Goal: Transaction & Acquisition: Purchase product/service

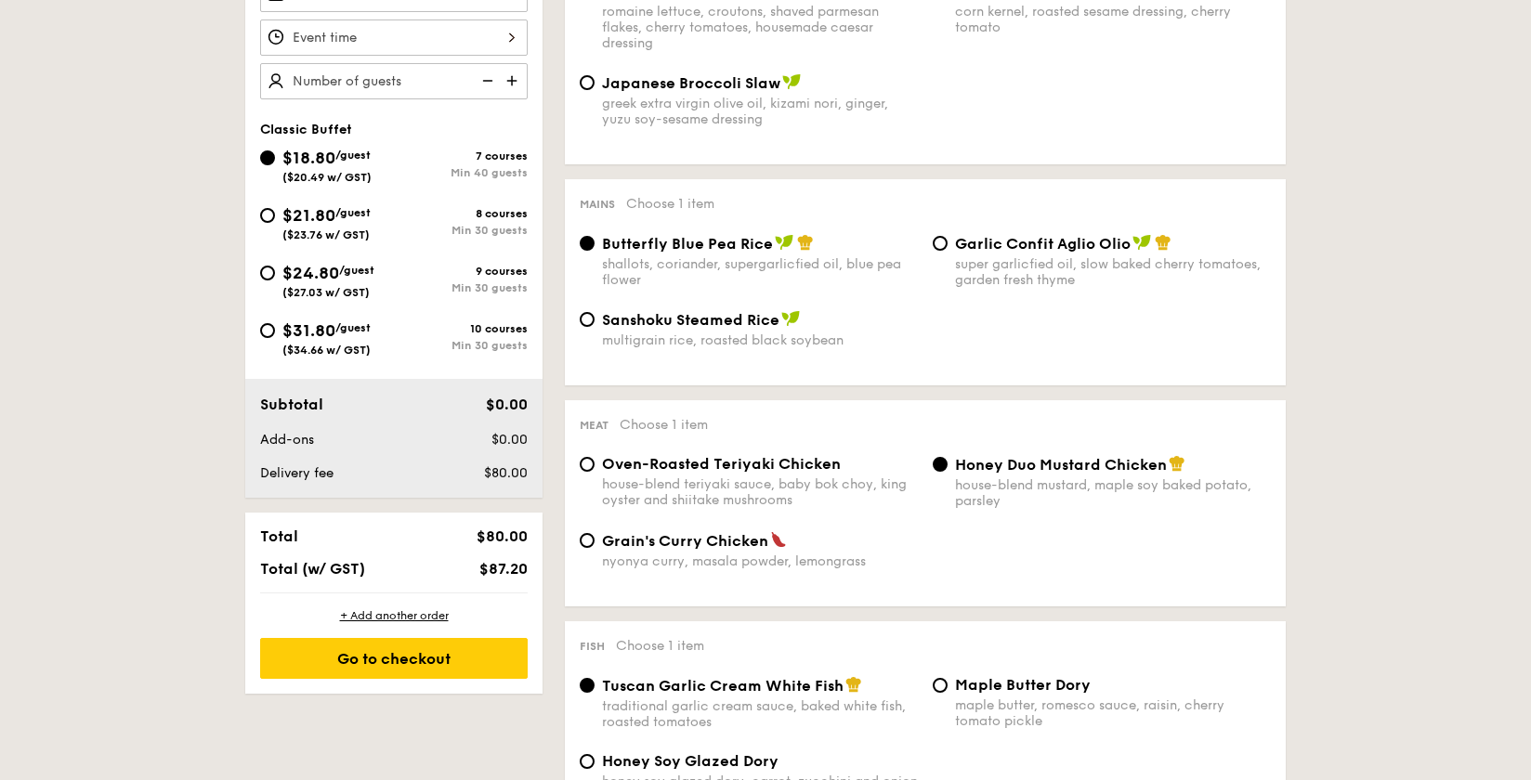
scroll to position [598, 0]
click at [346, 228] on span "($23.76 w/ GST)" at bounding box center [325, 234] width 87 height 13
click at [275, 222] on input "$21.80 /guest ($23.76 w/ GST) 8 courses Min 30 guests" at bounding box center [267, 214] width 15 height 15
radio input "true"
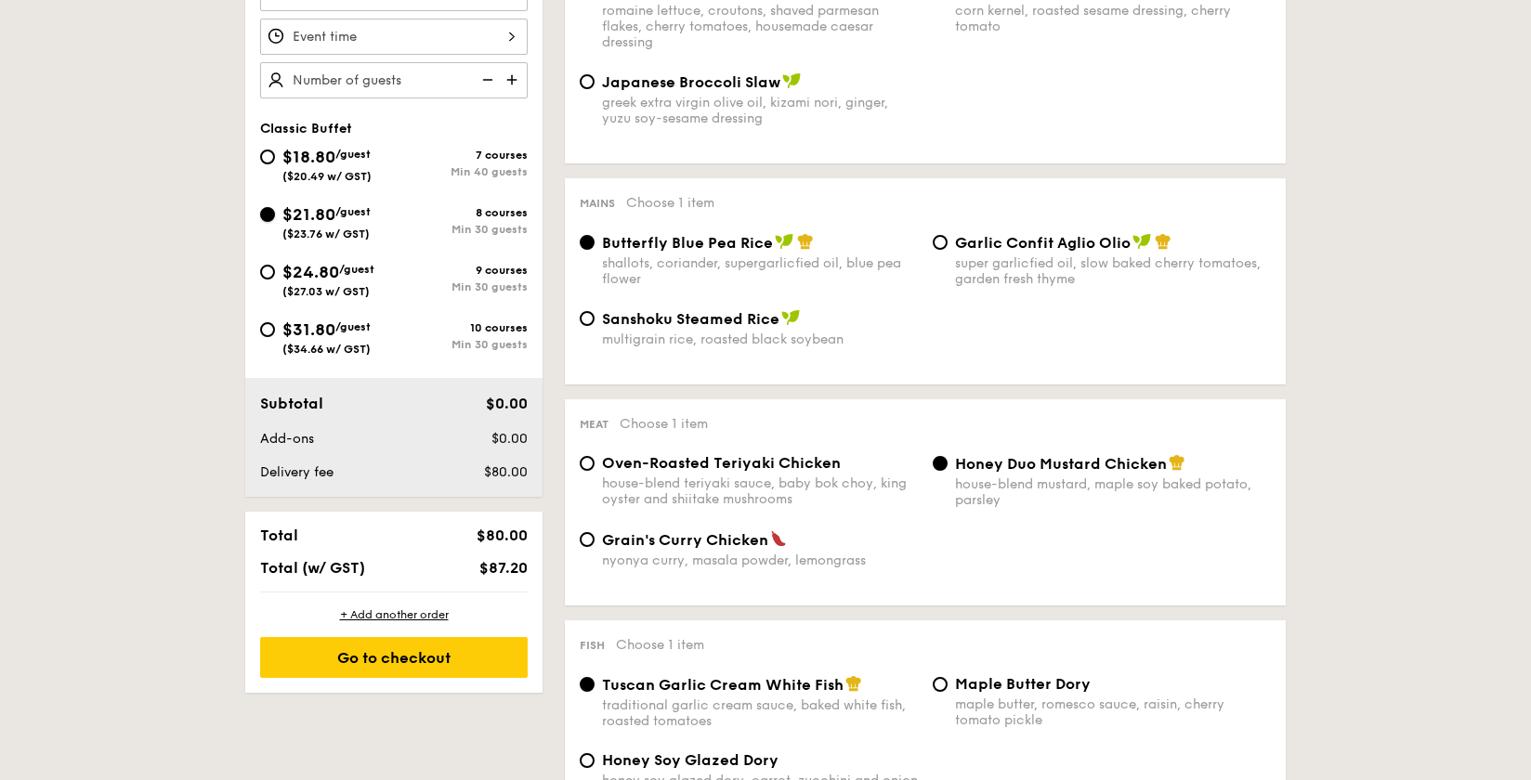
radio input "true"
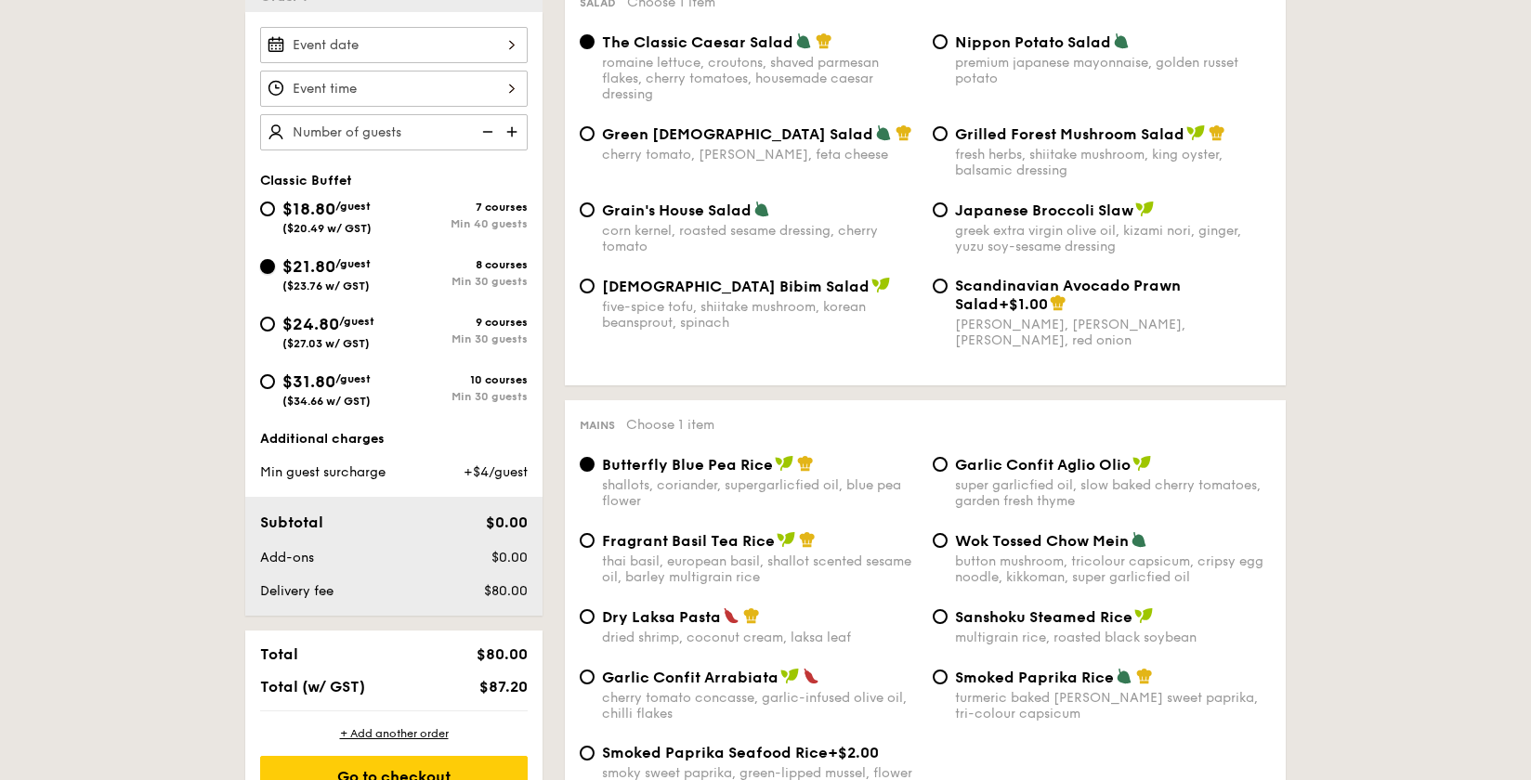
scroll to position [534, 0]
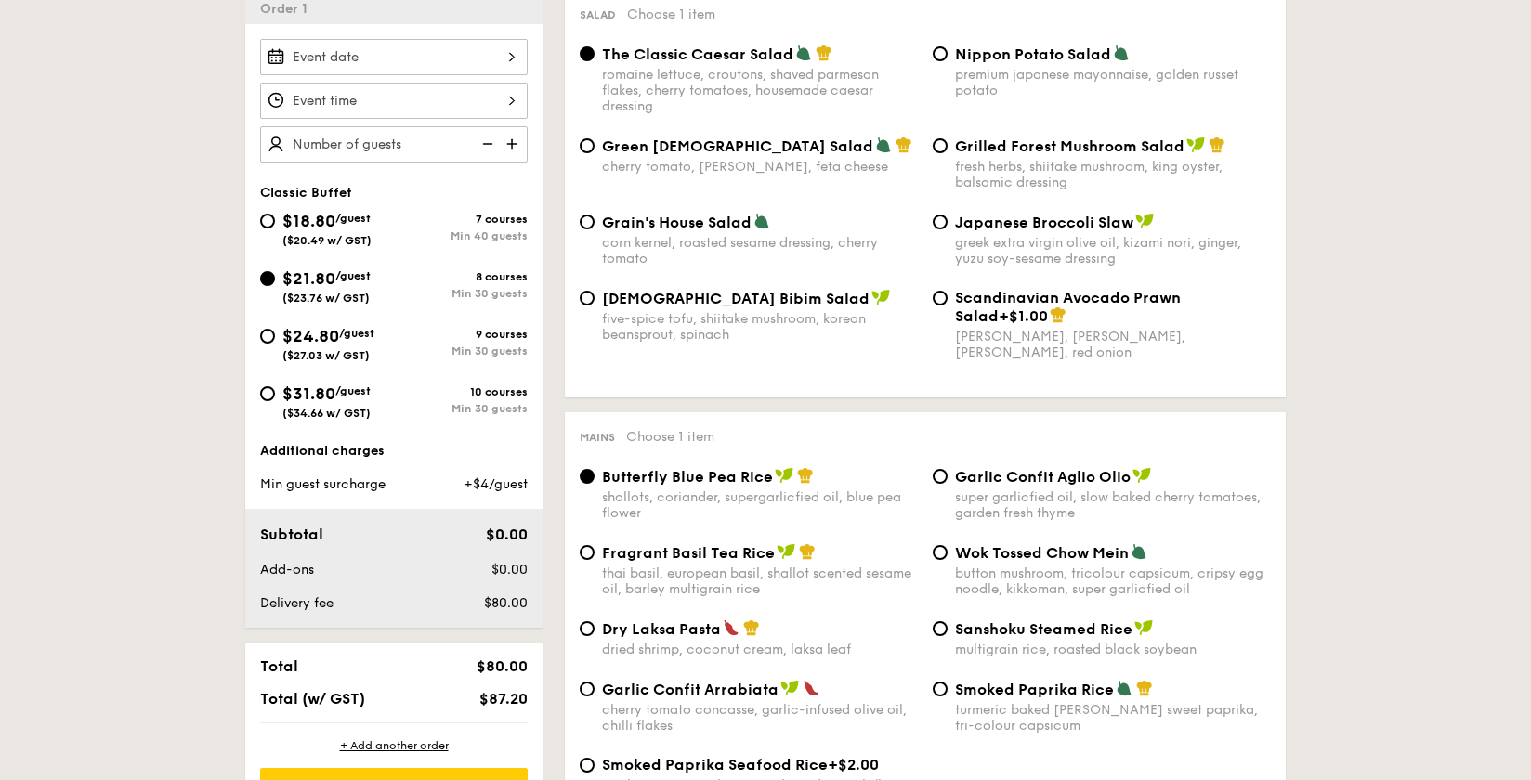
click at [335, 236] on span "($20.49 w/ GST)" at bounding box center [326, 240] width 89 height 13
click at [275, 228] on input "$18.80 /guest ($20.49 w/ GST) 7 courses Min 40 guests" at bounding box center [267, 221] width 15 height 15
radio input "true"
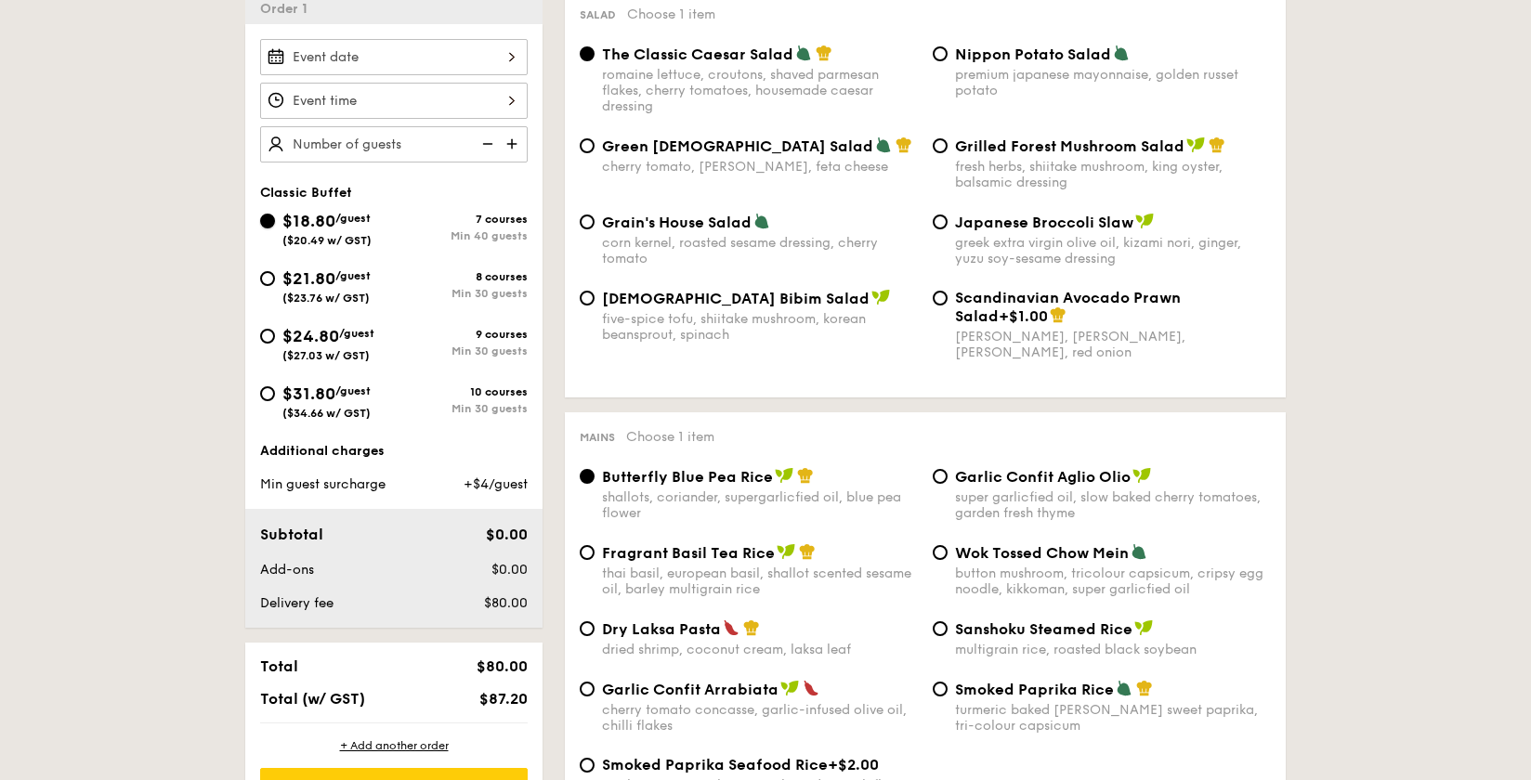
radio input "true"
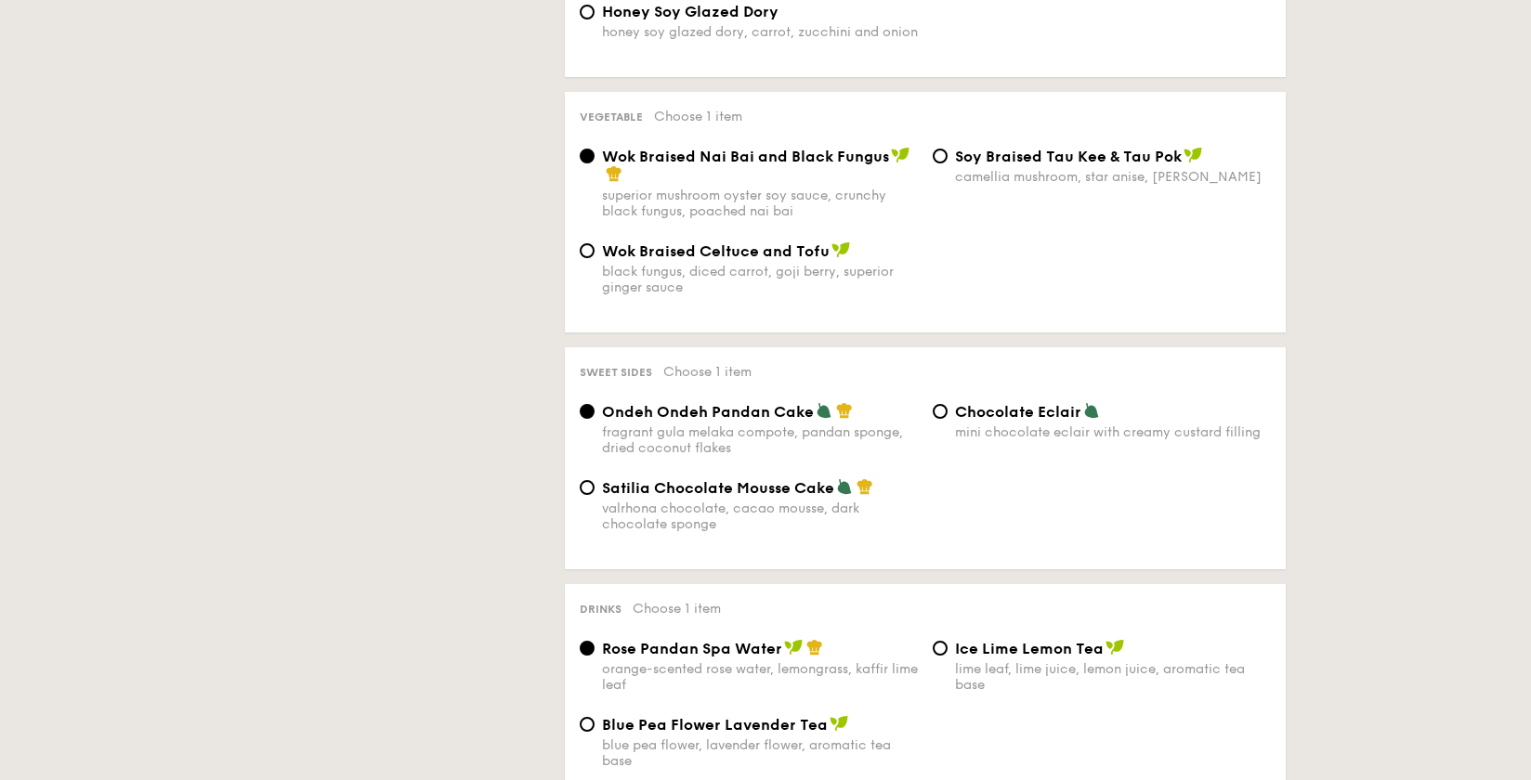
scroll to position [698, 0]
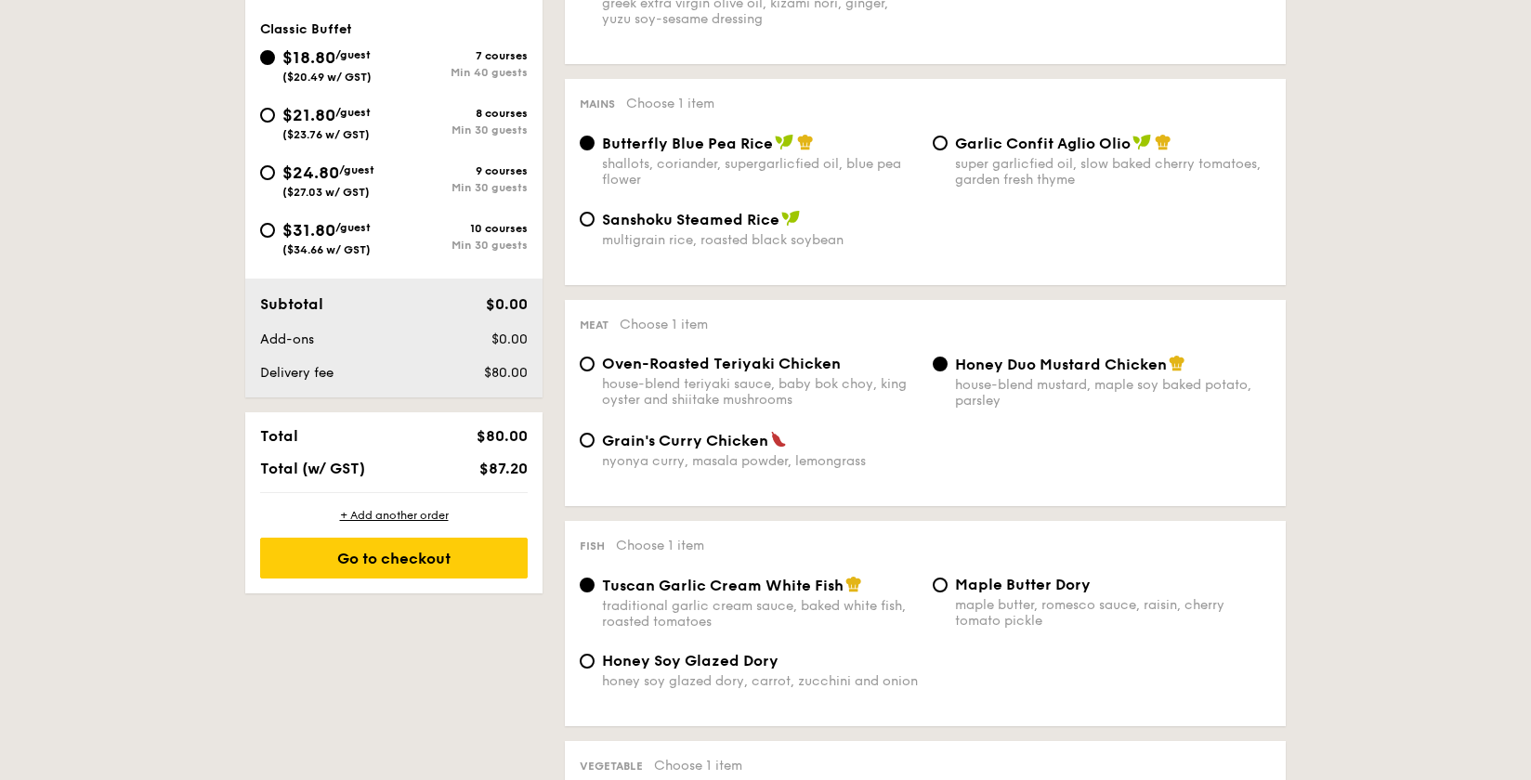
click at [358, 135] on span "($23.76 w/ GST)" at bounding box center [325, 134] width 87 height 13
click at [275, 123] on input "$21.80 /guest ($23.76 w/ GST) 8 courses Min 30 guests" at bounding box center [267, 115] width 15 height 15
radio input "true"
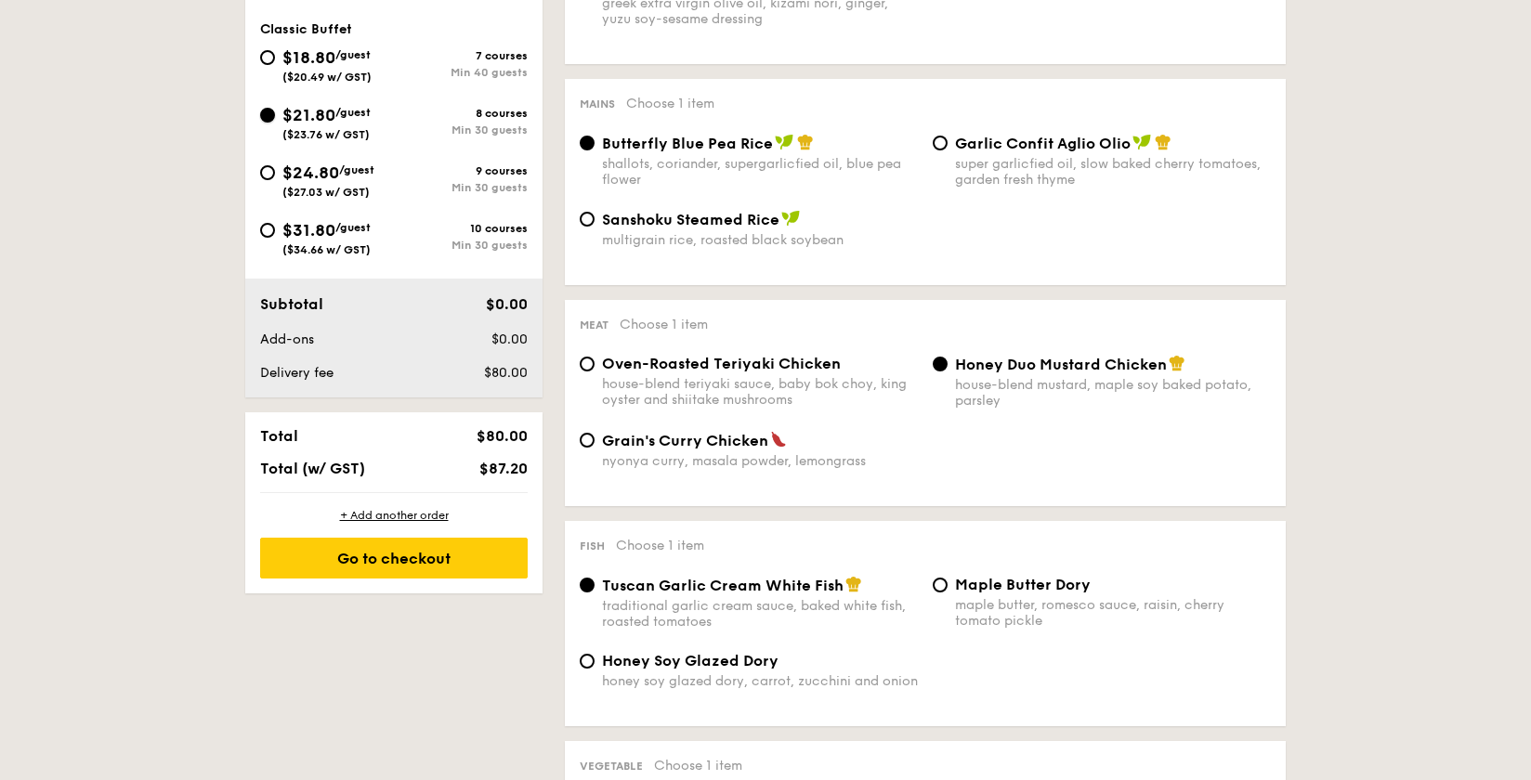
radio input "true"
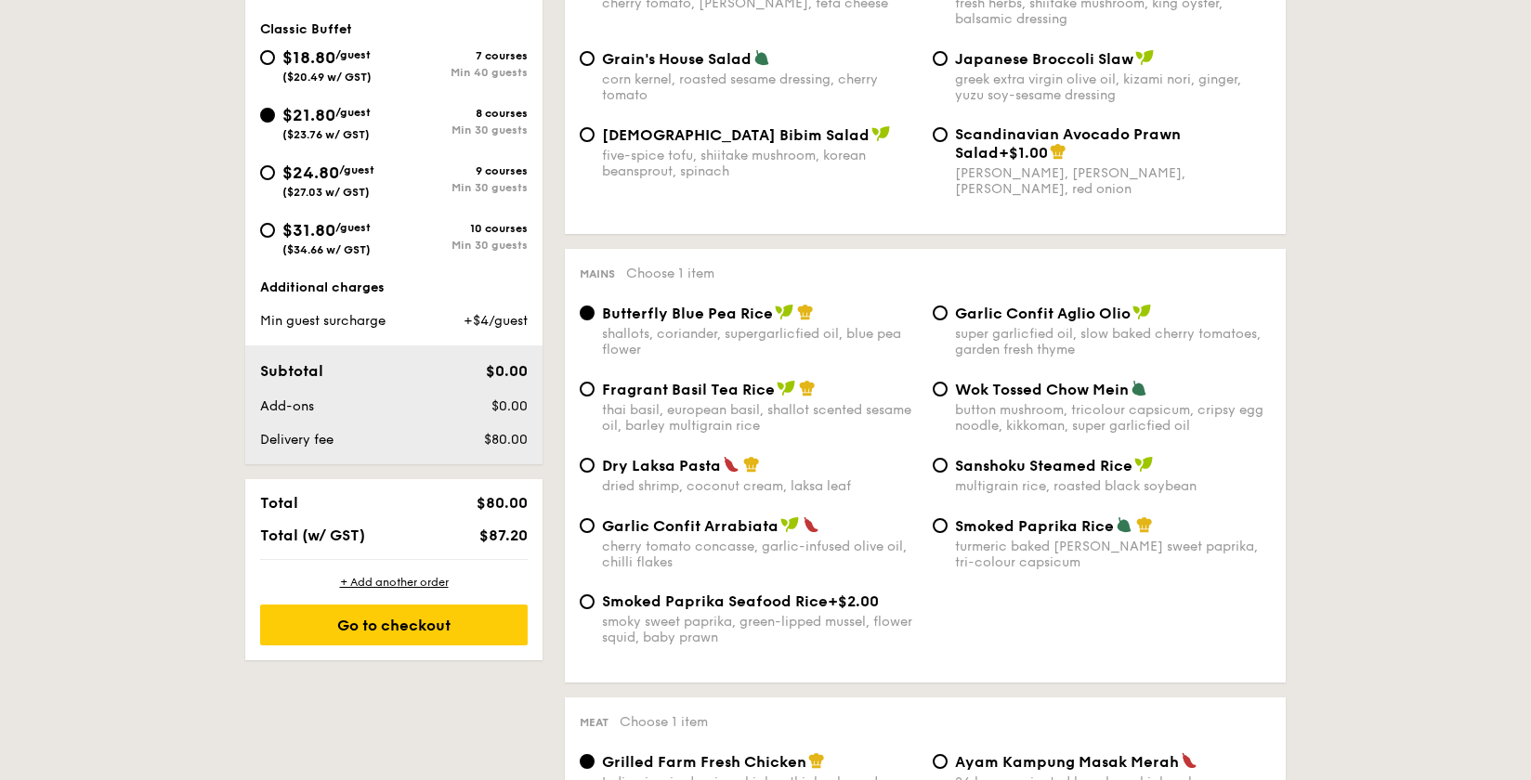
click at [368, 187] on span "($27.03 w/ GST)" at bounding box center [325, 192] width 87 height 13
click at [275, 180] on input "$24.80 /guest ($27.03 w/ GST) 9 courses Min 30 guests" at bounding box center [267, 172] width 15 height 15
radio input "true"
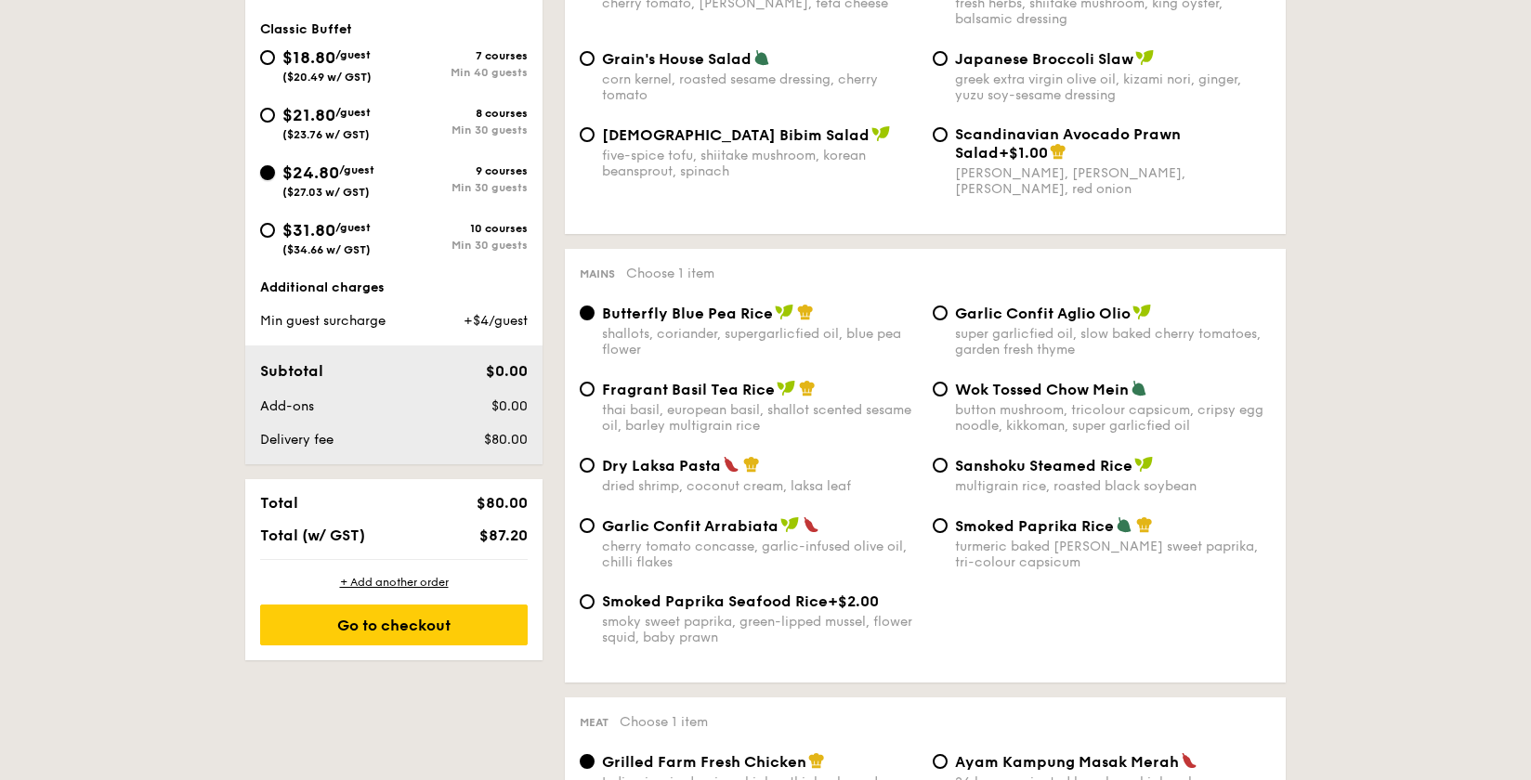
radio input "true"
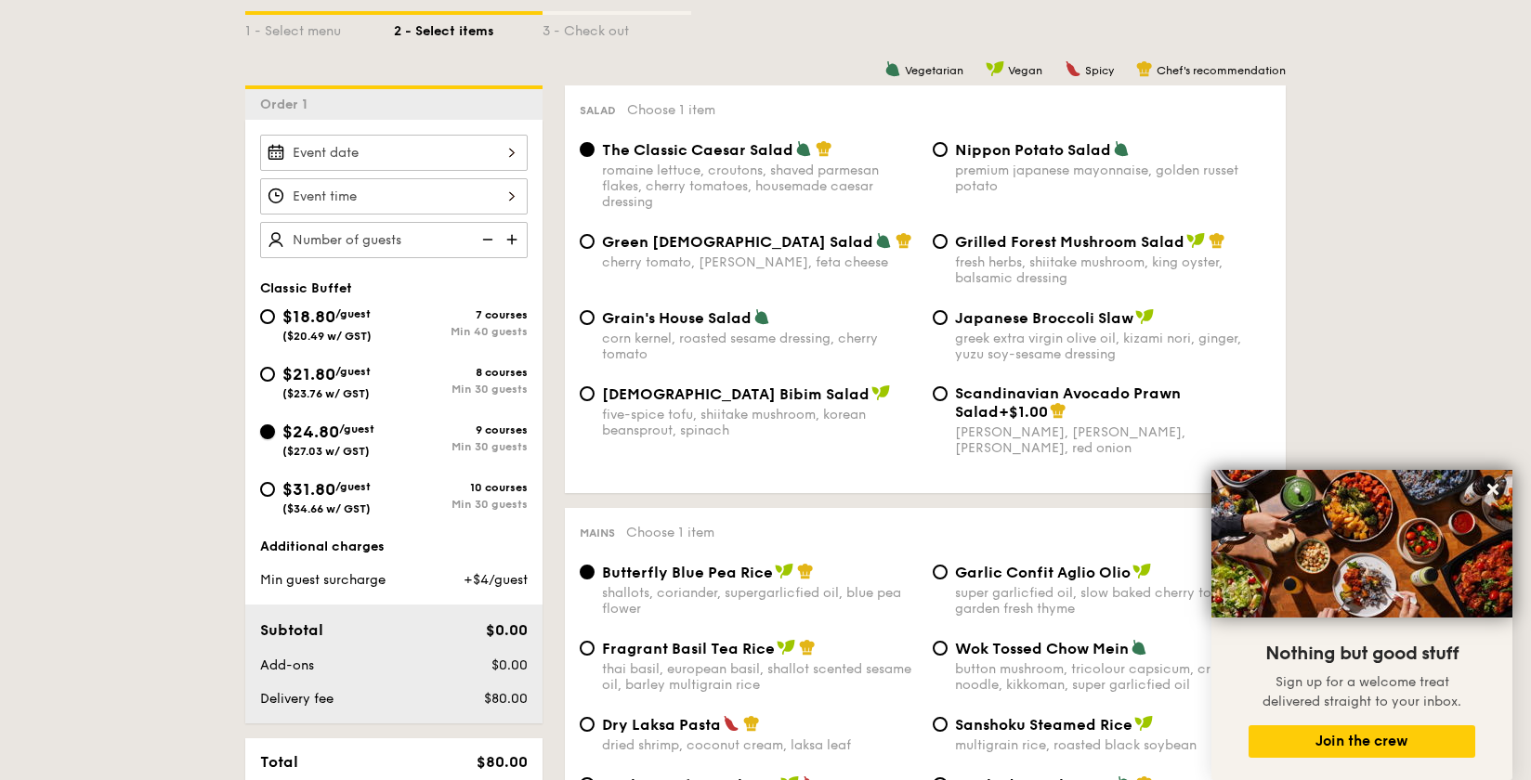
scroll to position [454, 0]
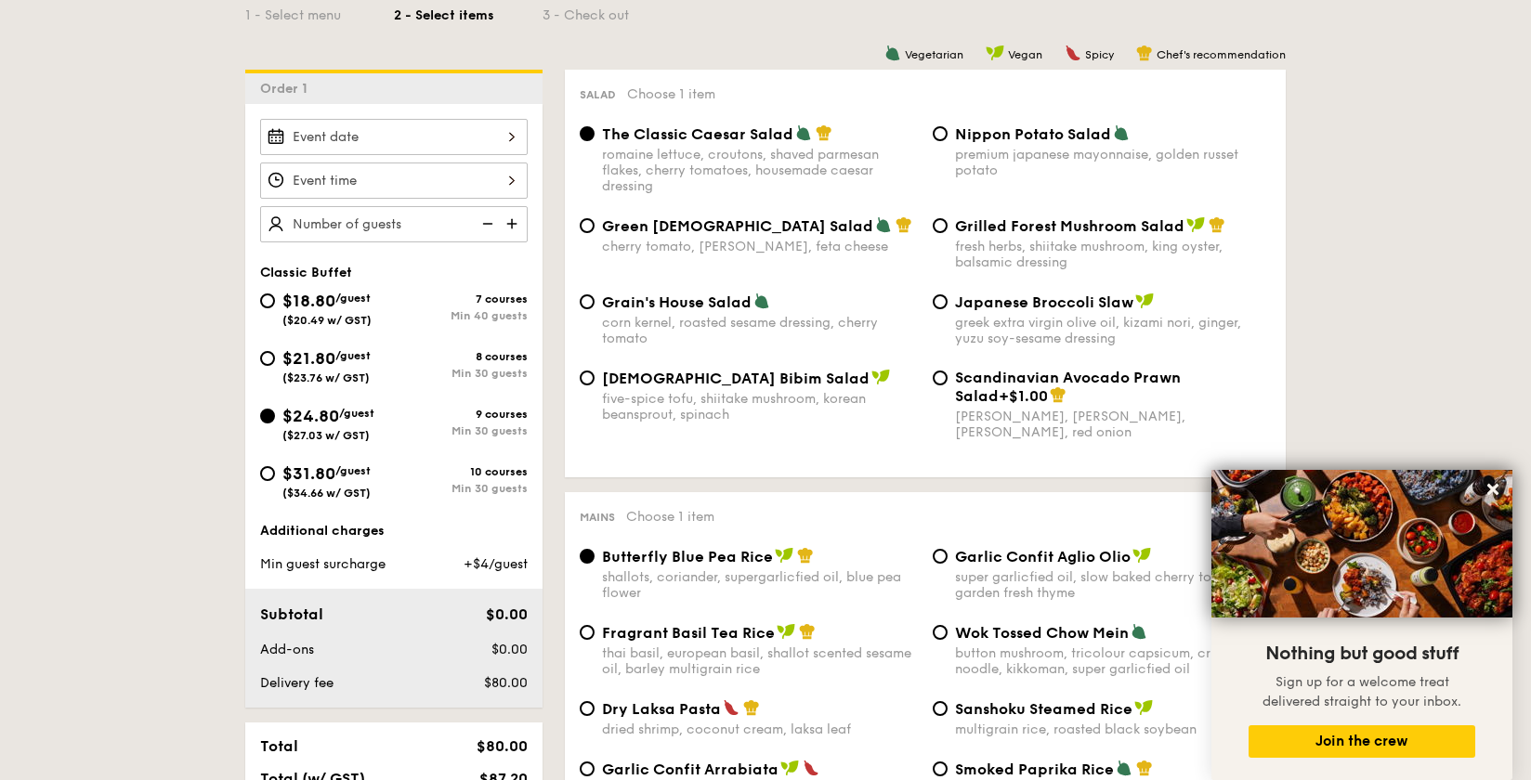
click at [1051, 236] on div "Grilled Forest Mushroom Salad fresh herbs, shiitake mushroom, king oyster, bals…" at bounding box center [1113, 243] width 316 height 54
click at [947, 233] on input "Grilled Forest Mushroom Salad fresh herbs, shiitake mushroom, king oyster, bals…" at bounding box center [939, 225] width 15 height 15
radio input "true"
click at [396, 242] on div "Classic Buffet $18.80 /guest ($20.49 w/ GST) 7 courses Min 40 guests $21.80 /gu…" at bounding box center [393, 406] width 297 height 604
click at [520, 218] on img at bounding box center [514, 223] width 28 height 35
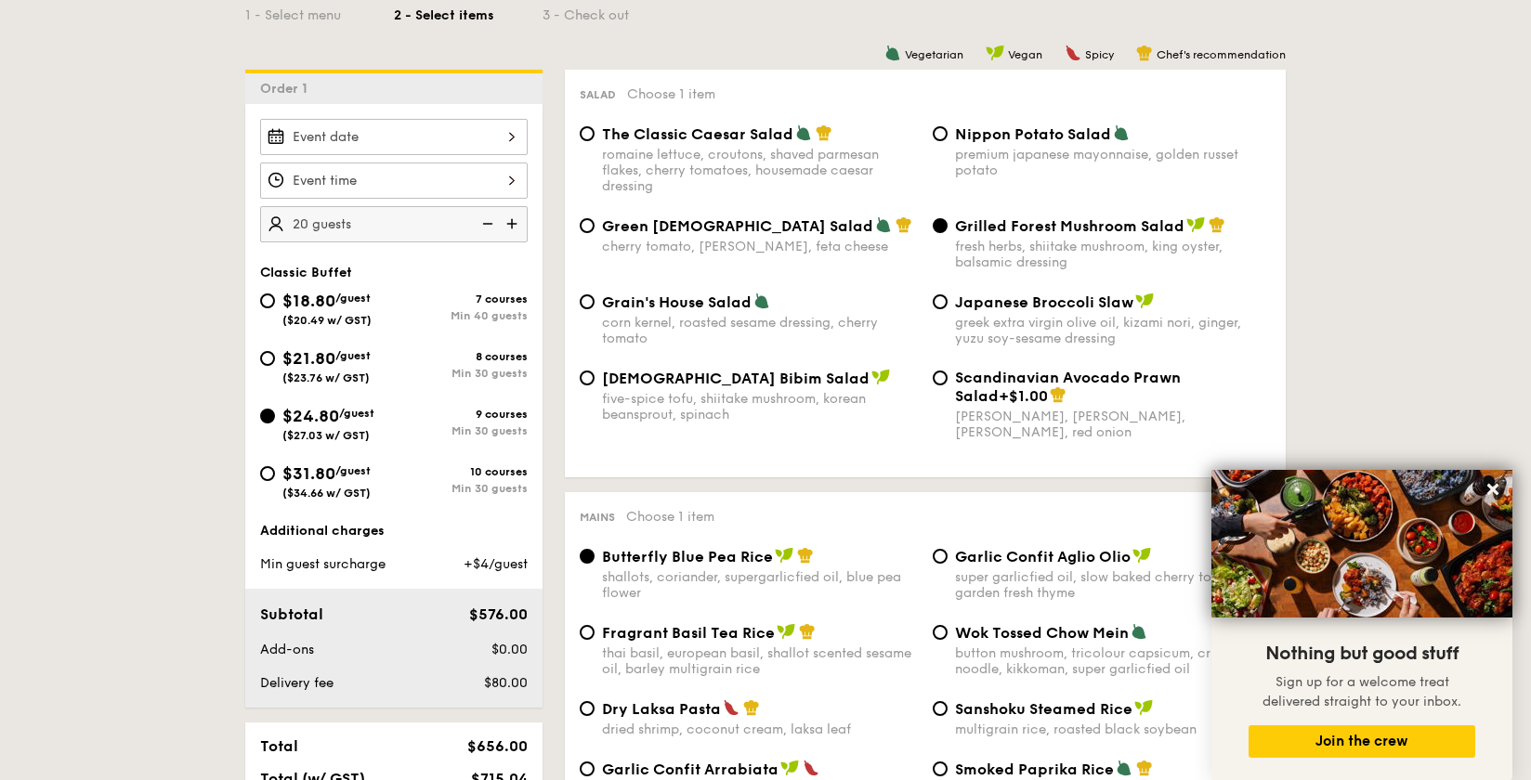
click at [519, 219] on img at bounding box center [514, 223] width 28 height 35
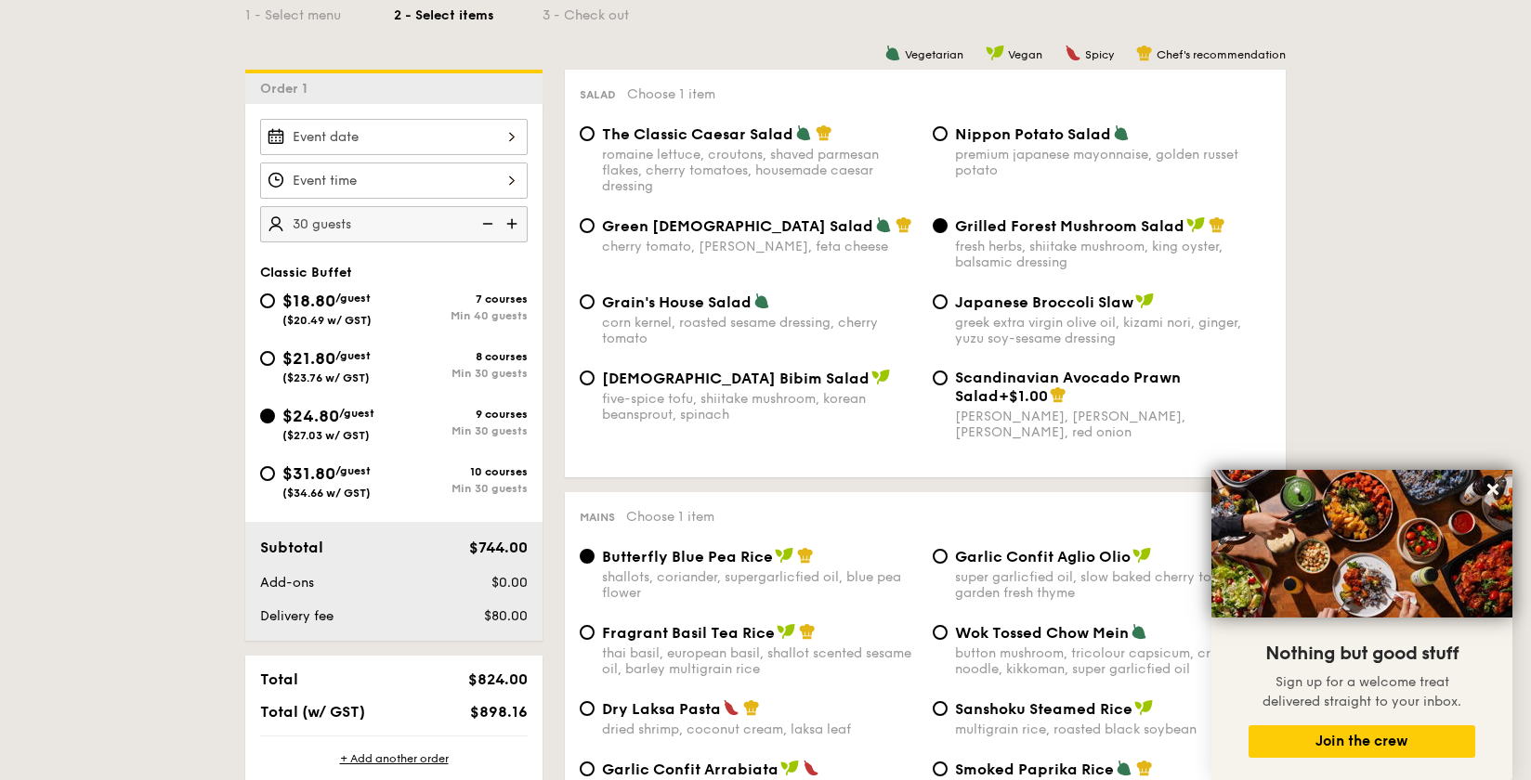
click at [519, 219] on img at bounding box center [514, 223] width 28 height 35
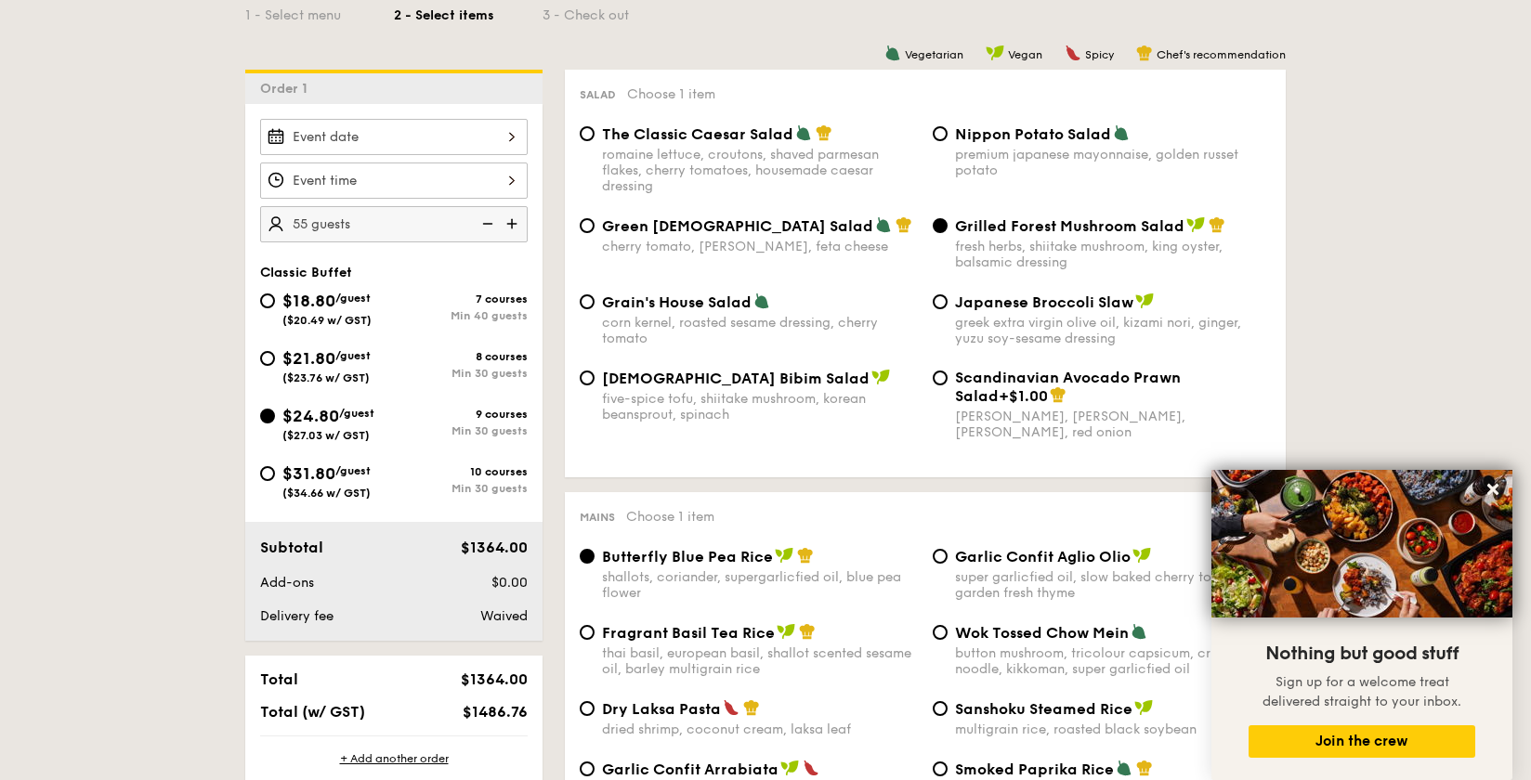
click at [519, 219] on img at bounding box center [514, 223] width 28 height 35
type input "70 guests"
